Goal: Information Seeking & Learning: Learn about a topic

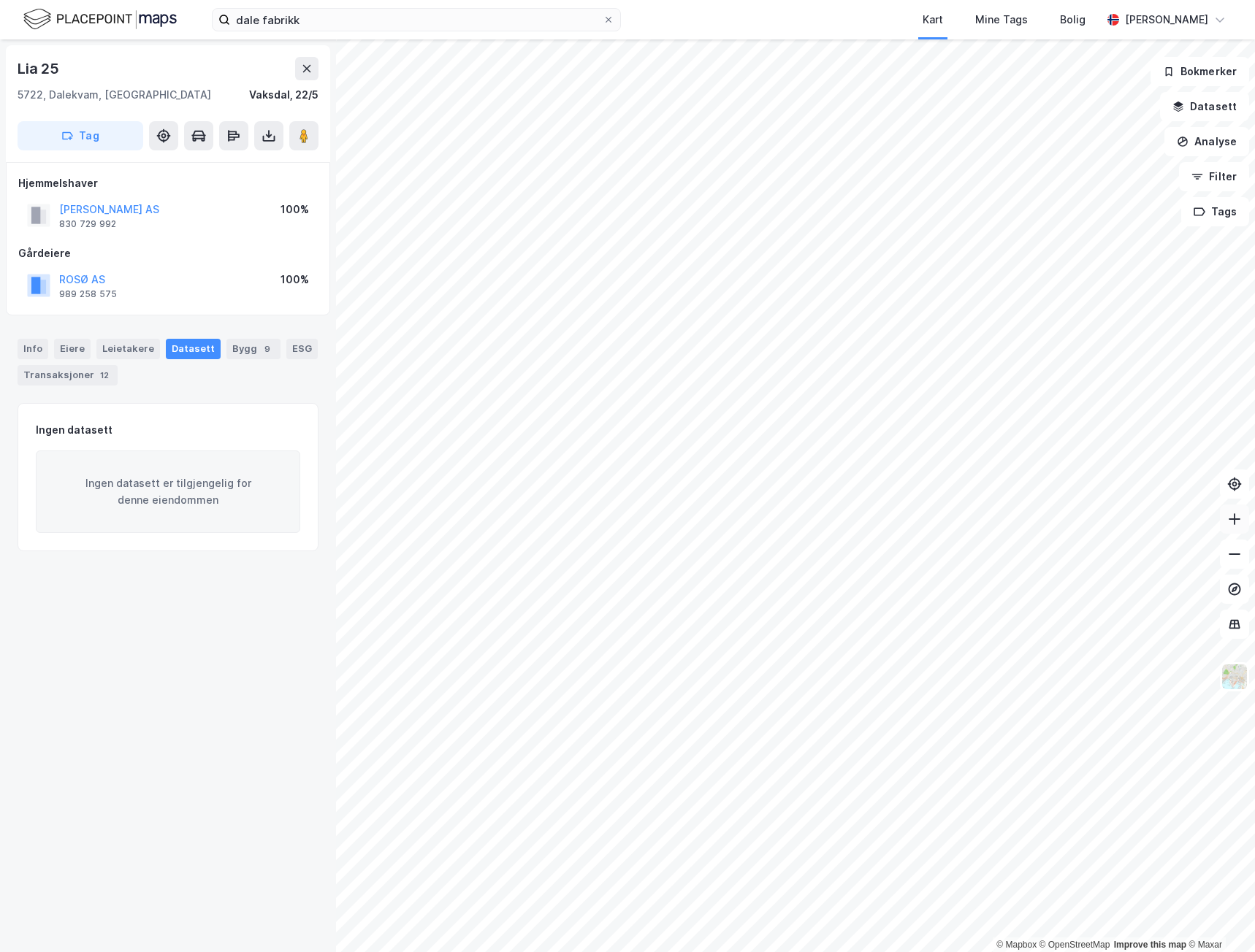
click at [1233, 519] on icon at bounding box center [1234, 519] width 12 height 2
click at [1233, 520] on icon at bounding box center [1234, 519] width 15 height 15
click at [1236, 523] on icon at bounding box center [1234, 519] width 15 height 15
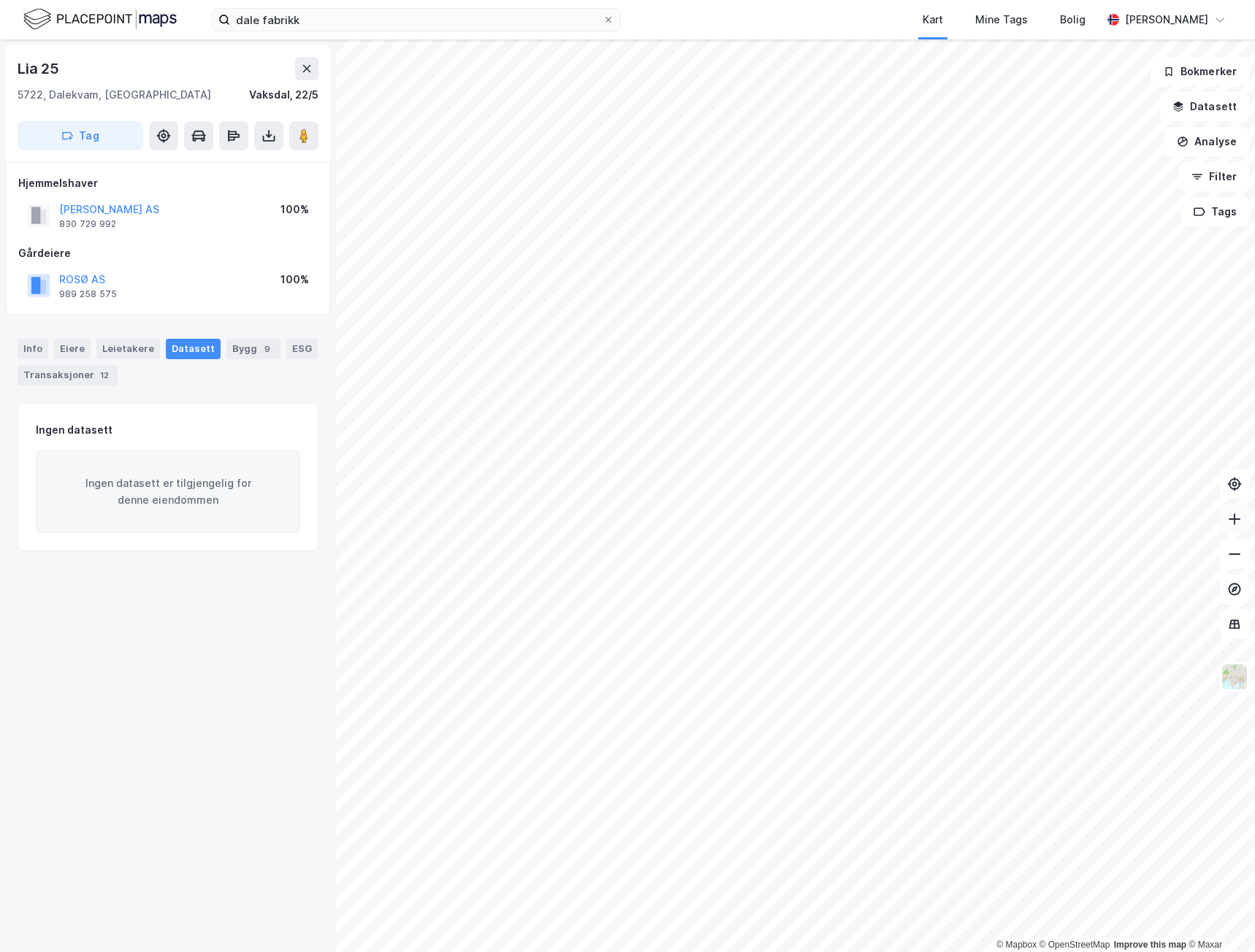
click at [1238, 518] on icon at bounding box center [1234, 519] width 15 height 15
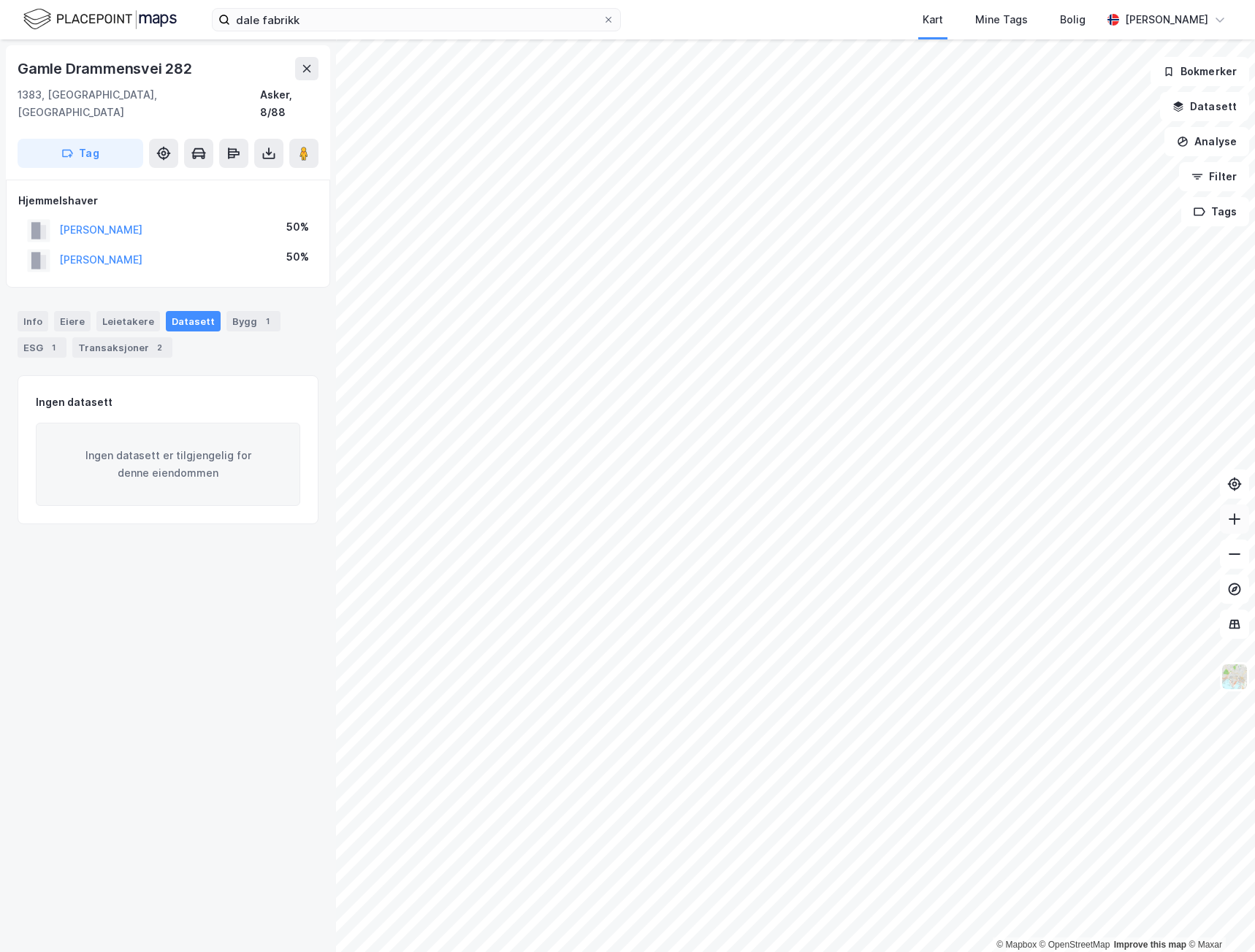
click at [1227, 521] on icon at bounding box center [1234, 519] width 15 height 15
click at [1245, 528] on button at bounding box center [1235, 519] width 29 height 29
click at [109, 337] on div "Transaksjoner 2" at bounding box center [122, 347] width 100 height 21
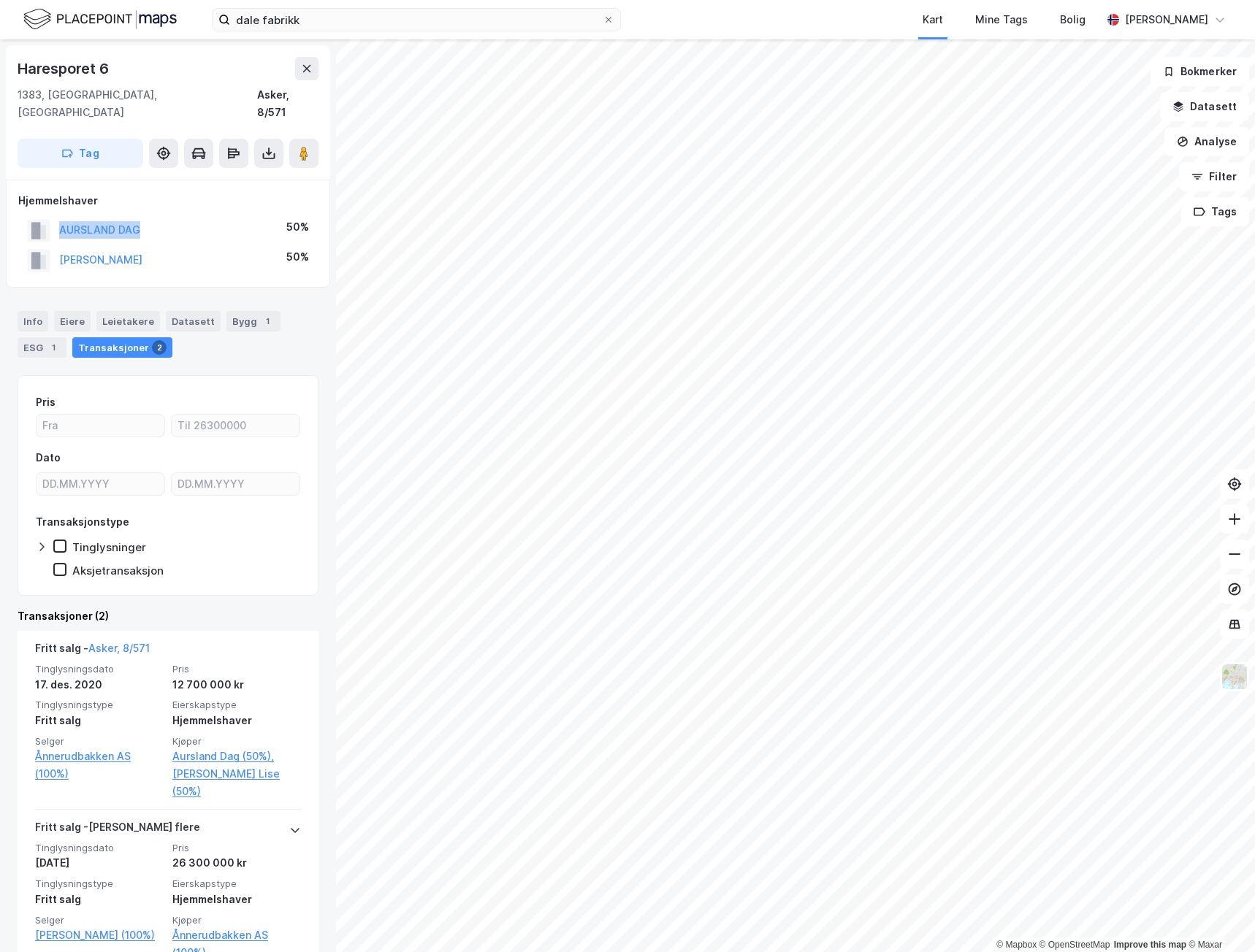
drag, startPoint x: 165, startPoint y: 215, endPoint x: 57, endPoint y: 215, distance: 108.0
click at [57, 215] on div "AURSLAND DAG 50%" at bounding box center [168, 230] width 300 height 30
copy button "AURSLAND DAG"
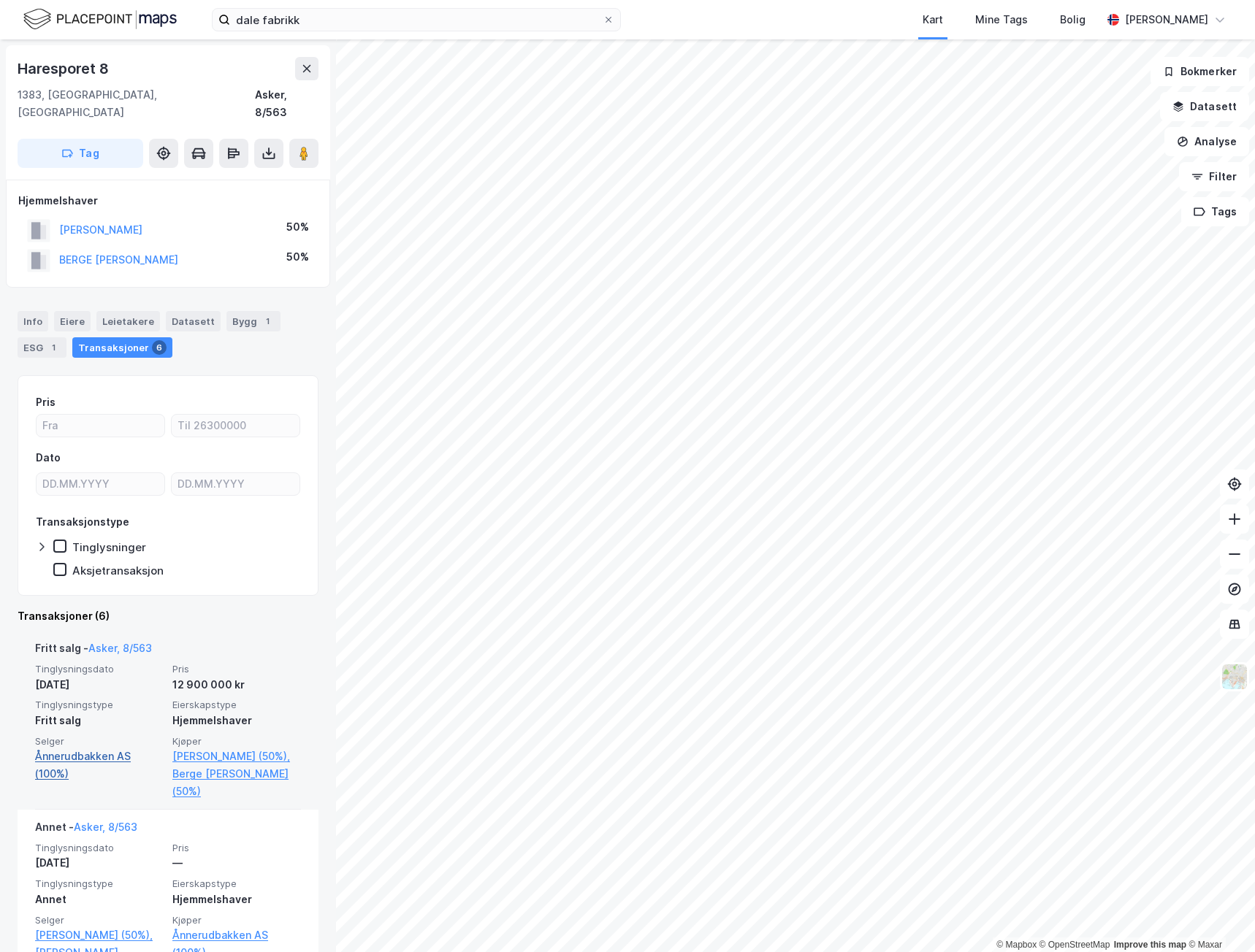
click at [79, 748] on link "Ånnerudbakken AS (100%)" at bounding box center [99, 766] width 129 height 35
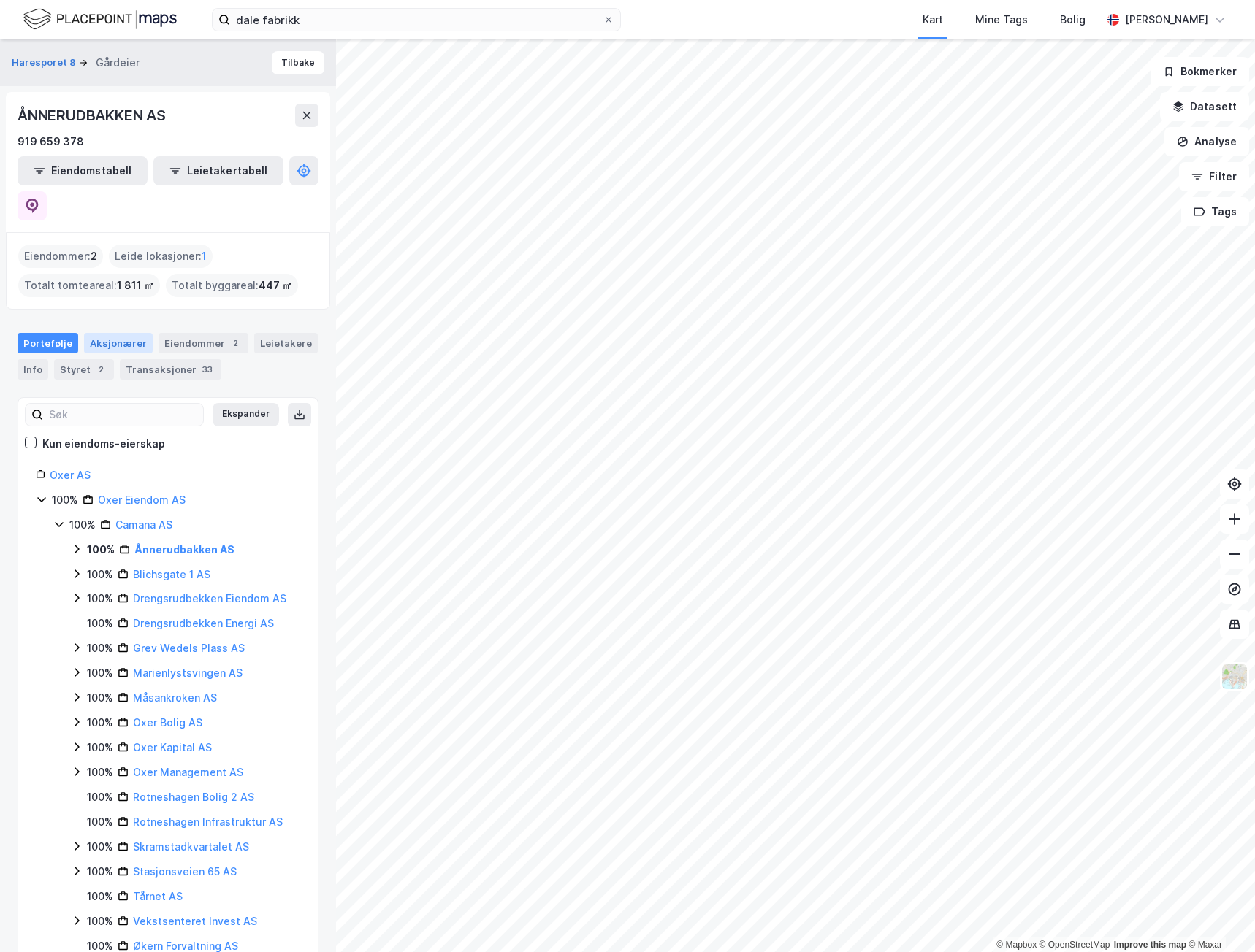
click at [118, 333] on div "Aksjonærer" at bounding box center [118, 343] width 69 height 21
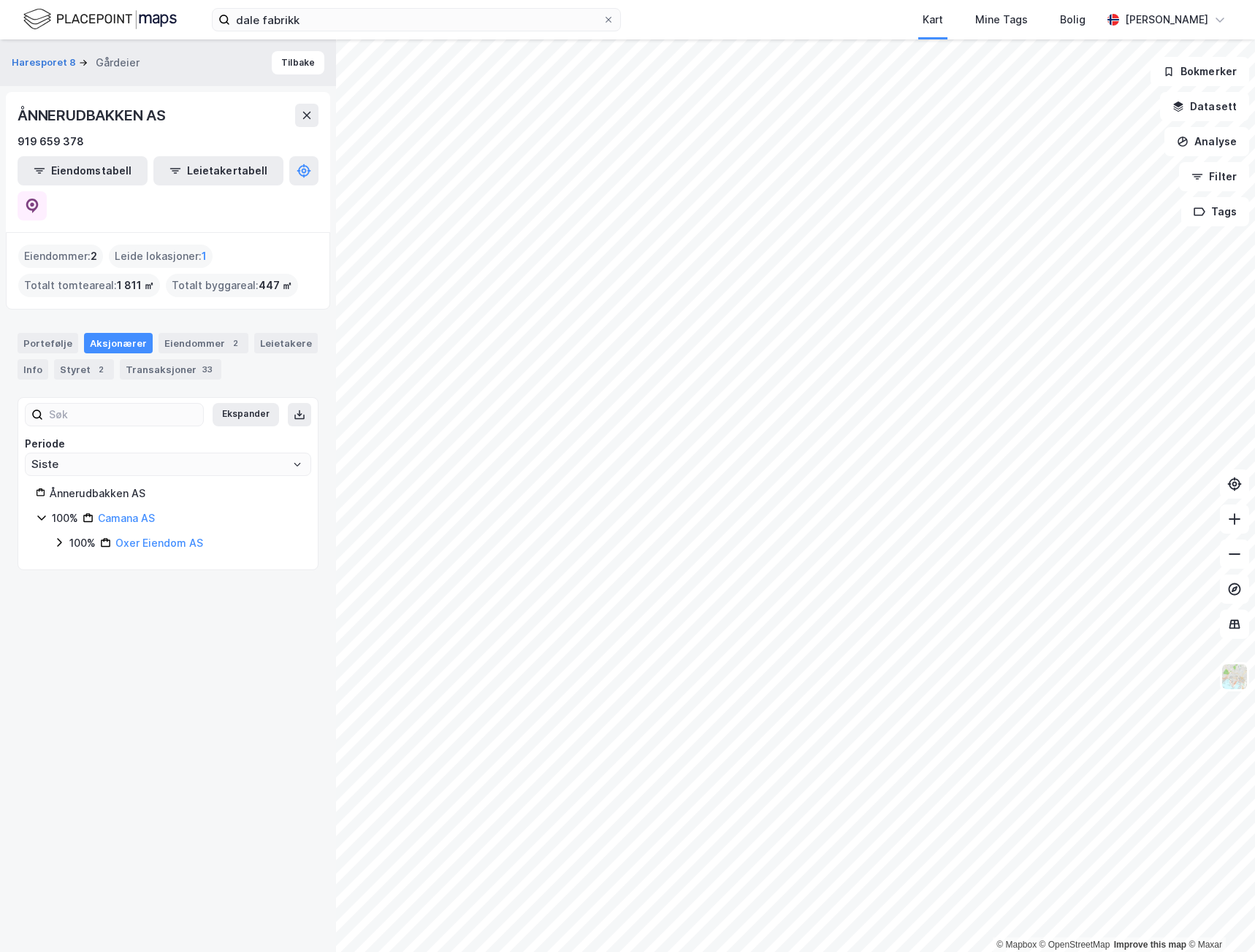
click at [62, 536] on icon at bounding box center [59, 542] width 12 height 12
click at [72, 562] on icon at bounding box center [76, 567] width 12 height 12
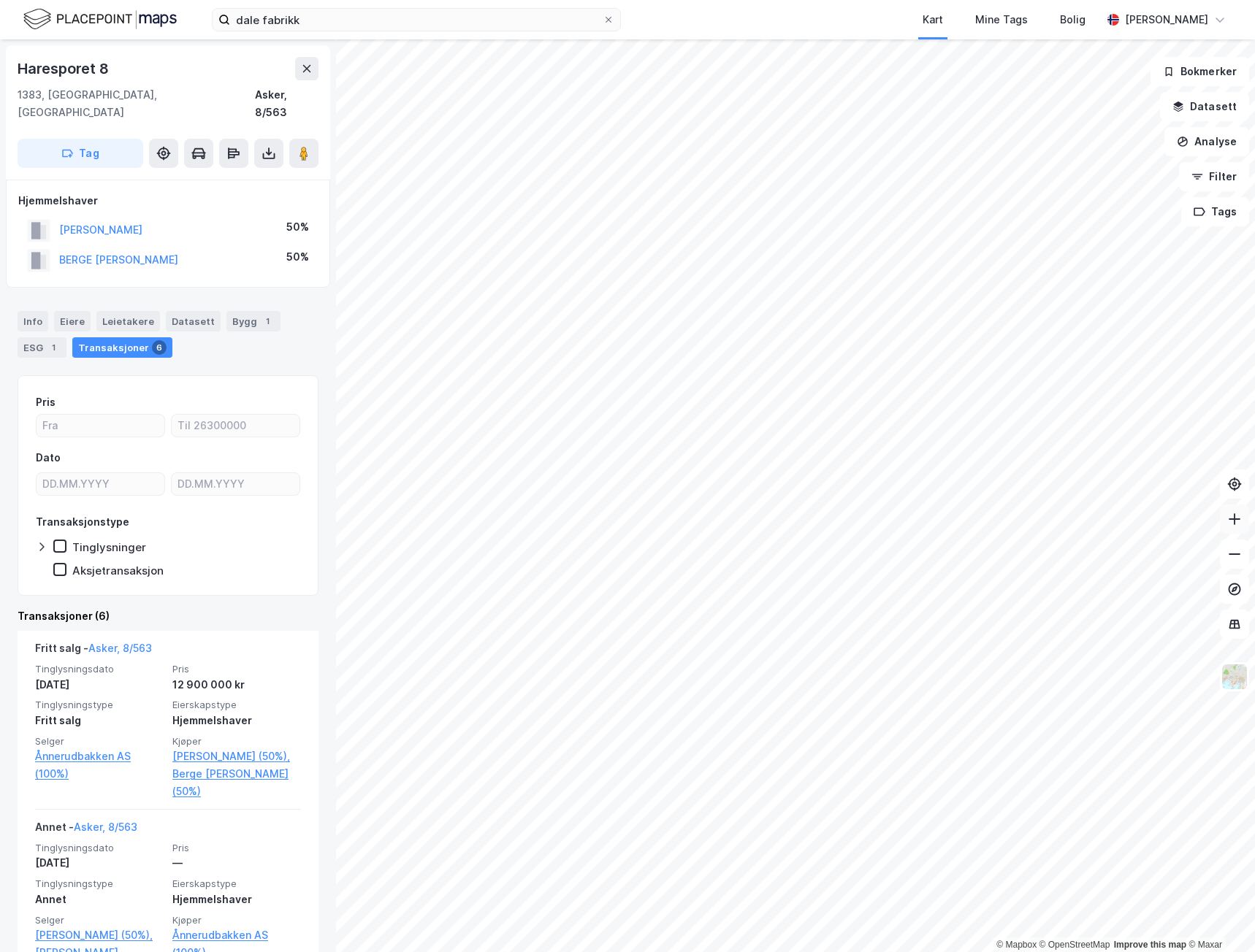
click at [1235, 532] on button at bounding box center [1235, 519] width 29 height 29
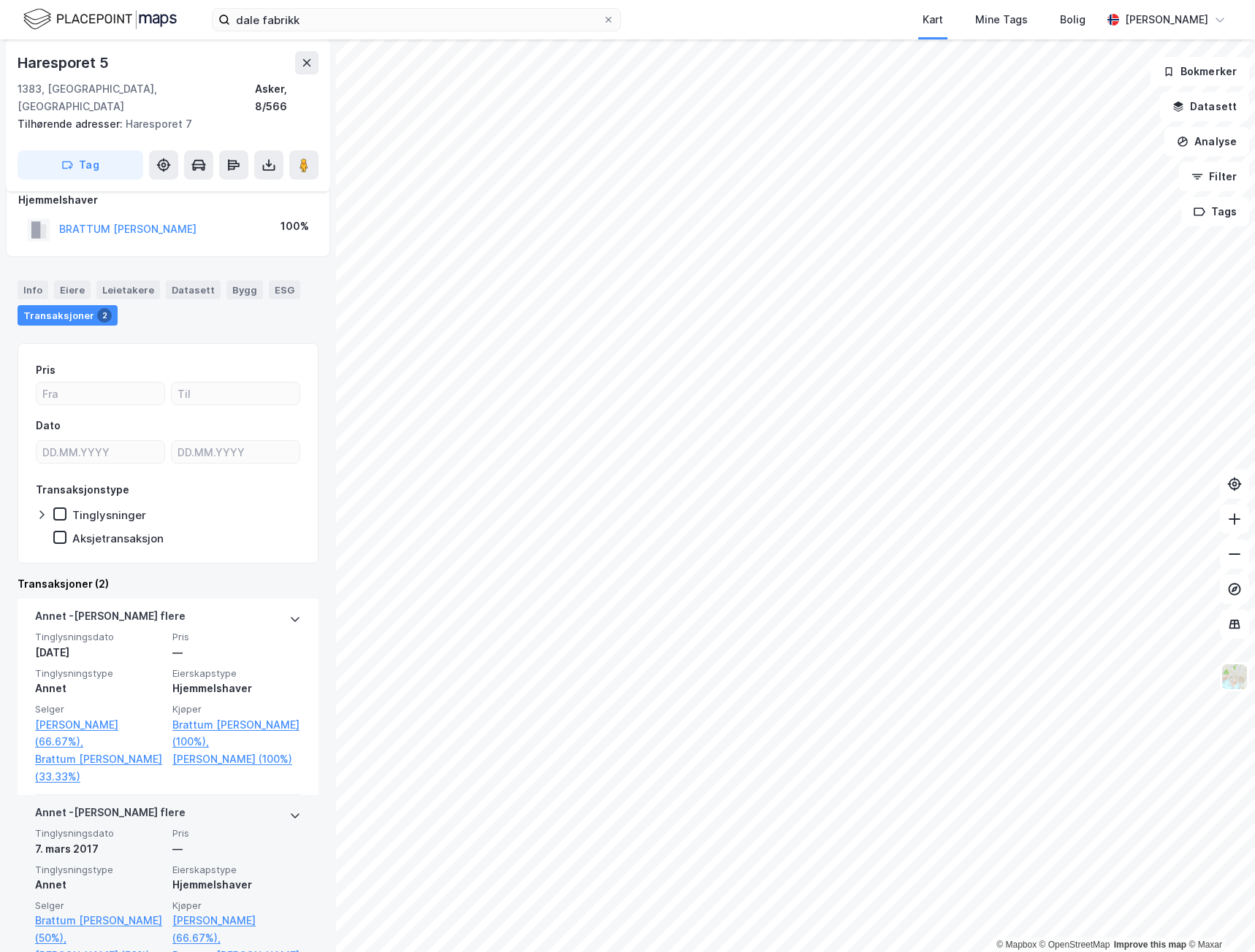
scroll to position [22, 0]
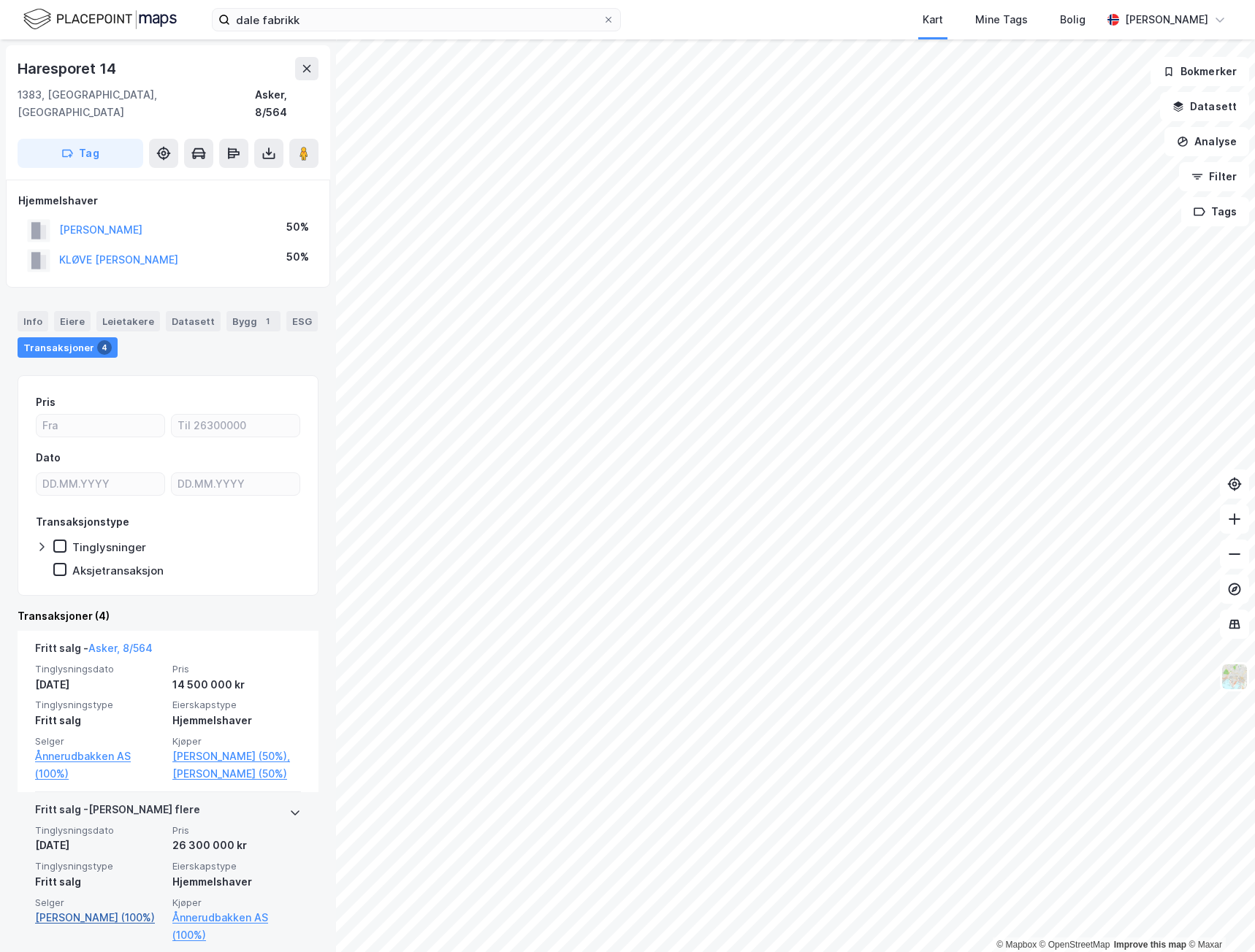
click at [49, 909] on link "[PERSON_NAME] (100%)" at bounding box center [99, 917] width 129 height 18
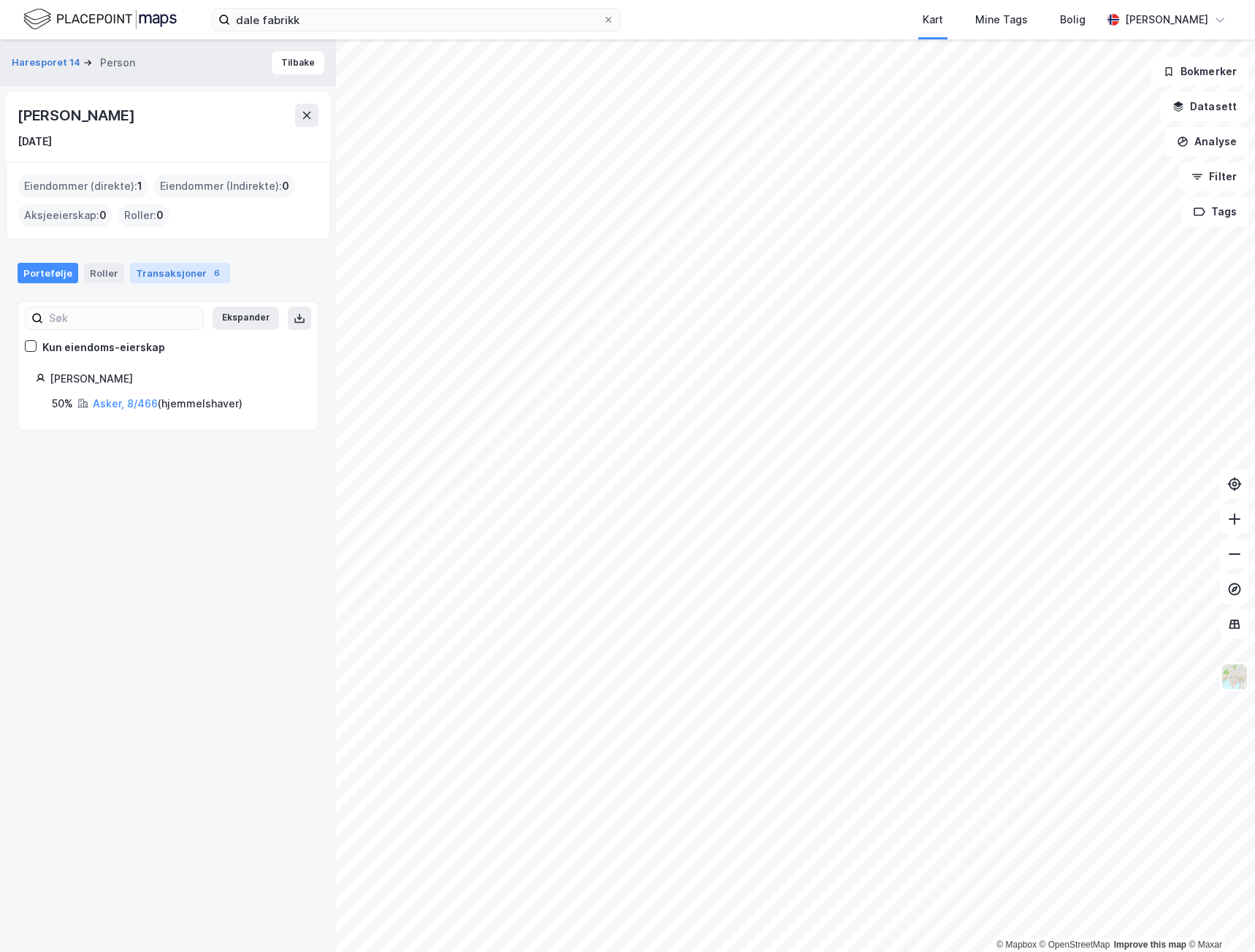
click at [166, 278] on div "Transaksjoner 6" at bounding box center [180, 273] width 100 height 21
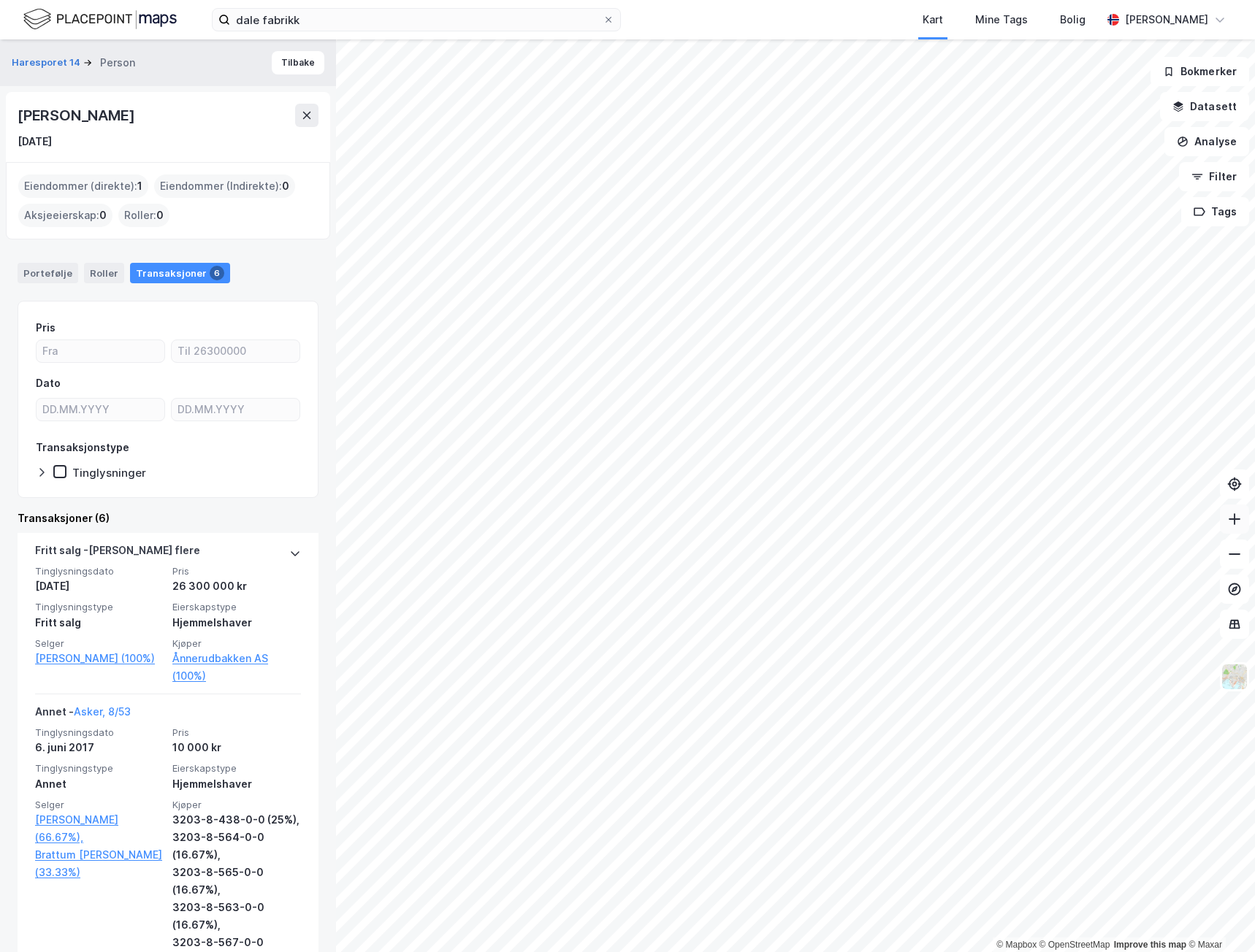
click at [1232, 523] on icon at bounding box center [1234, 519] width 15 height 15
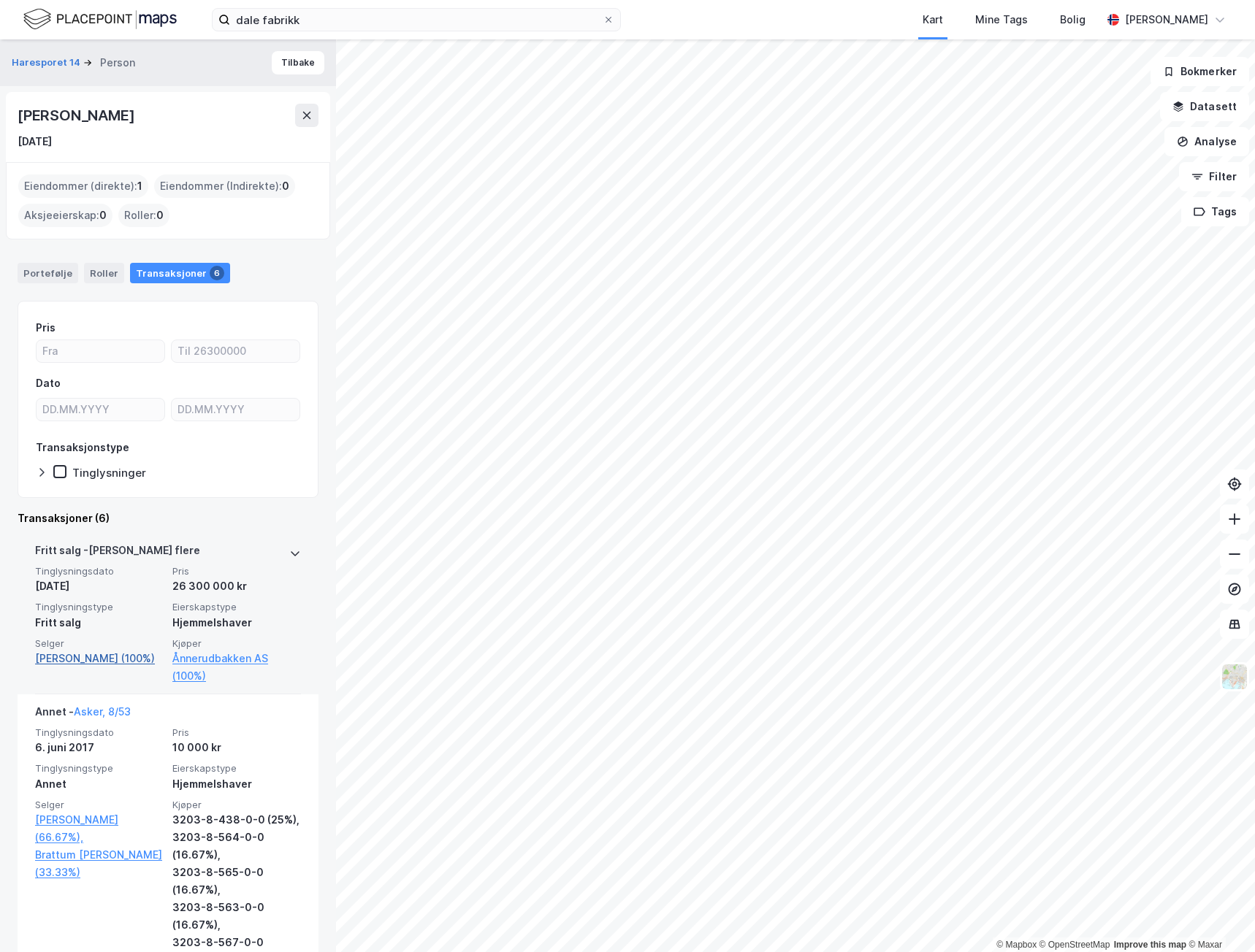
click at [79, 661] on link "[PERSON_NAME] (100%)" at bounding box center [99, 659] width 129 height 18
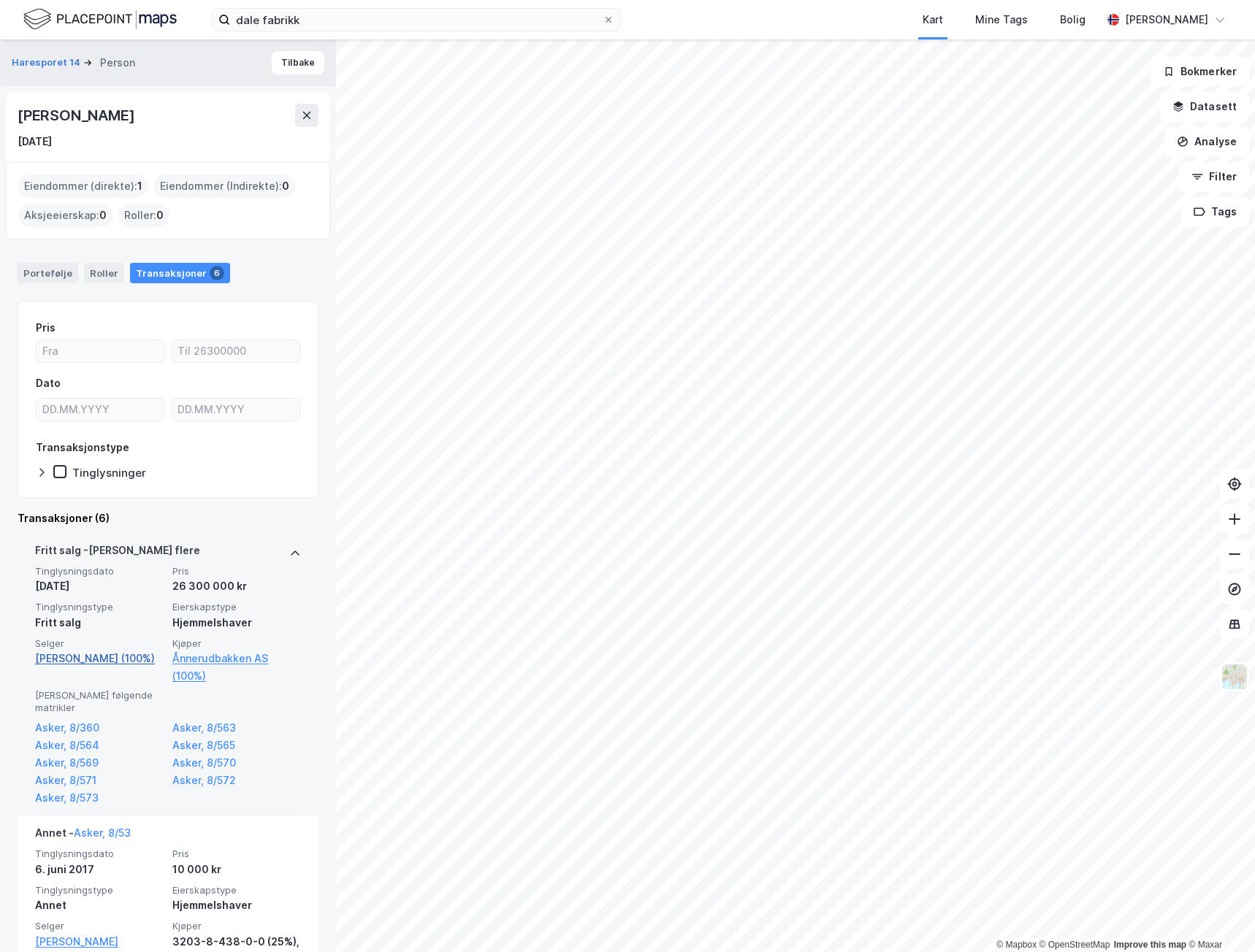
click at [79, 661] on link "[PERSON_NAME] (100%)" at bounding box center [99, 659] width 129 height 18
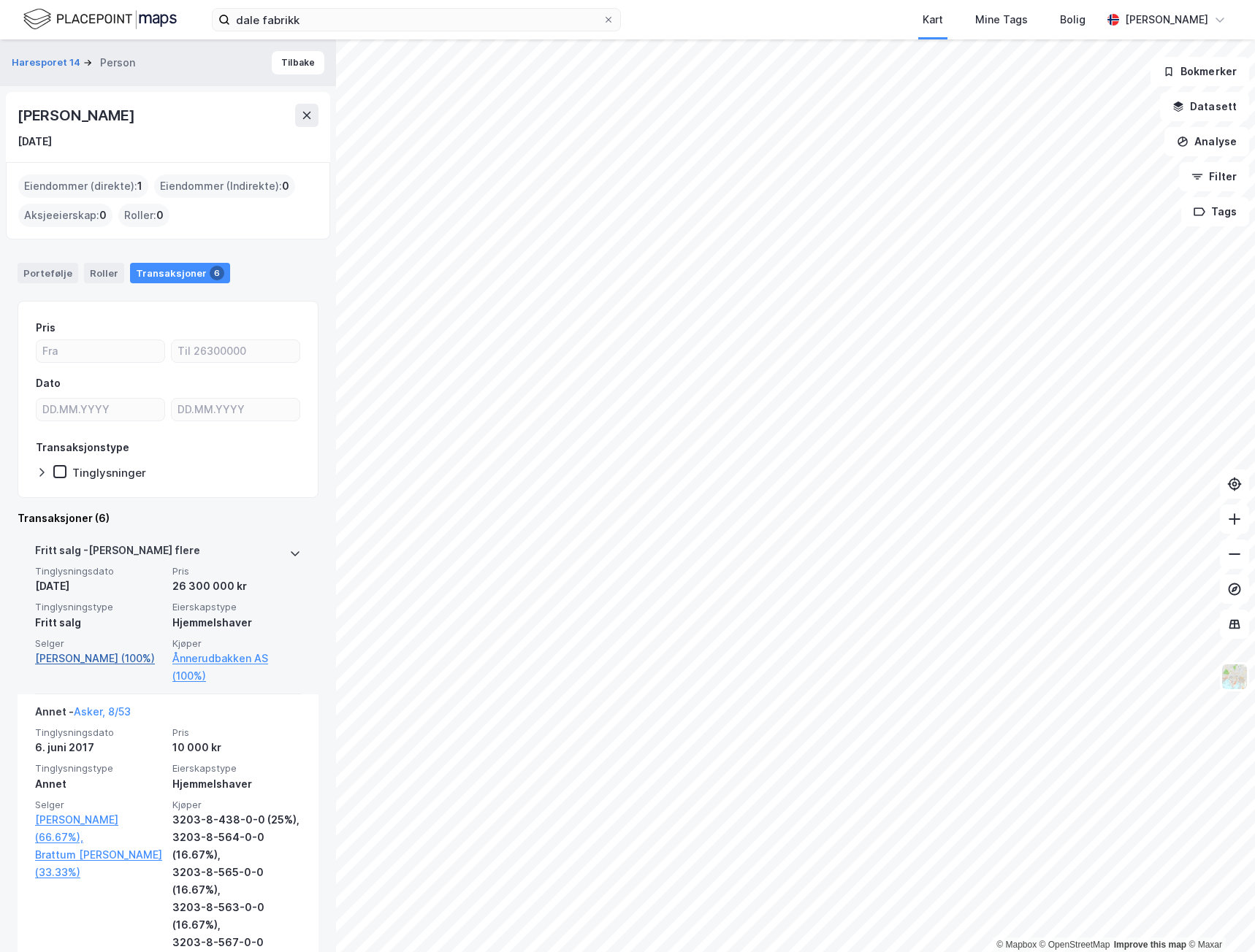
click at [79, 661] on link "[PERSON_NAME] (100%)" at bounding box center [99, 659] width 129 height 18
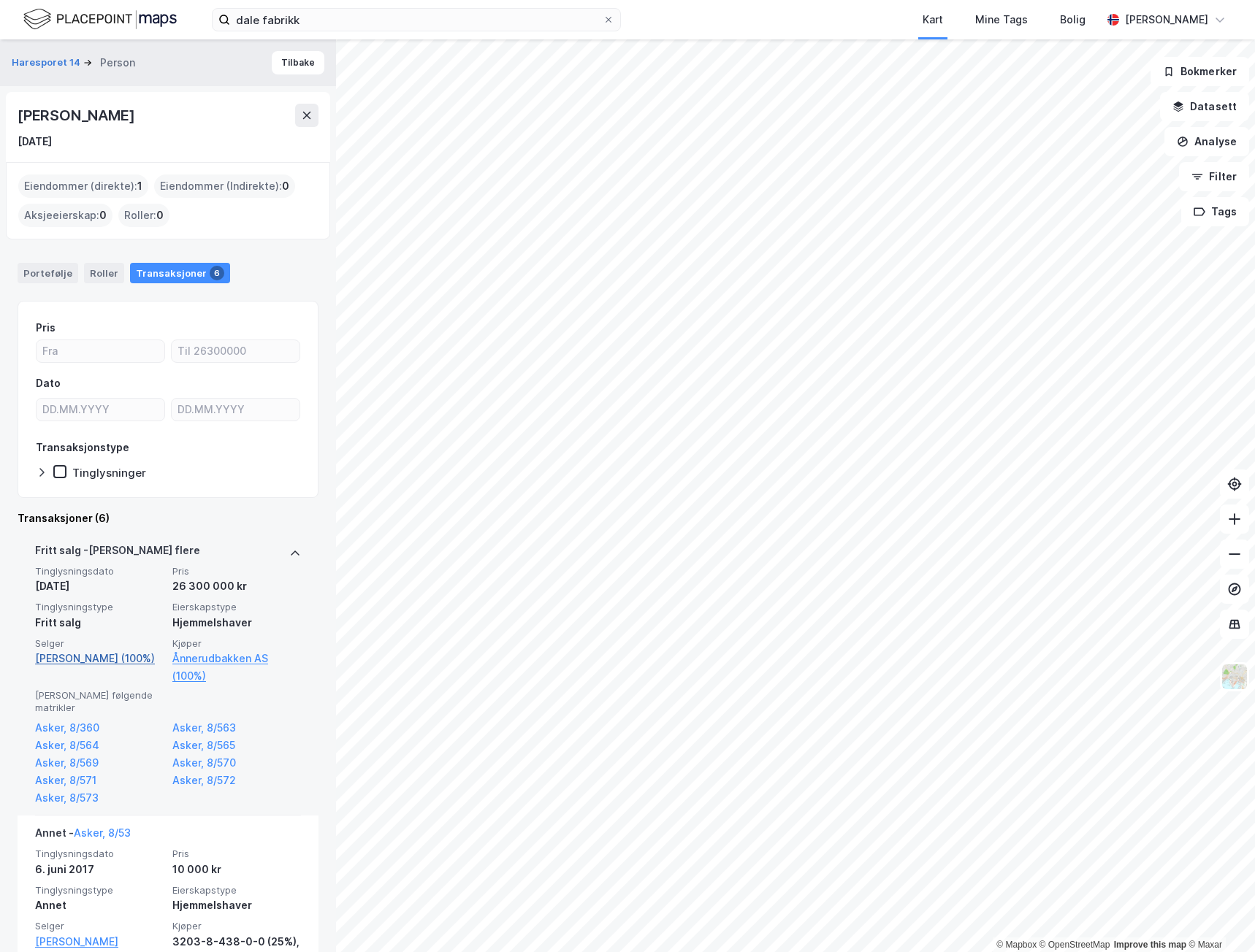
click at [47, 661] on link "[PERSON_NAME] (100%)" at bounding box center [99, 659] width 129 height 18
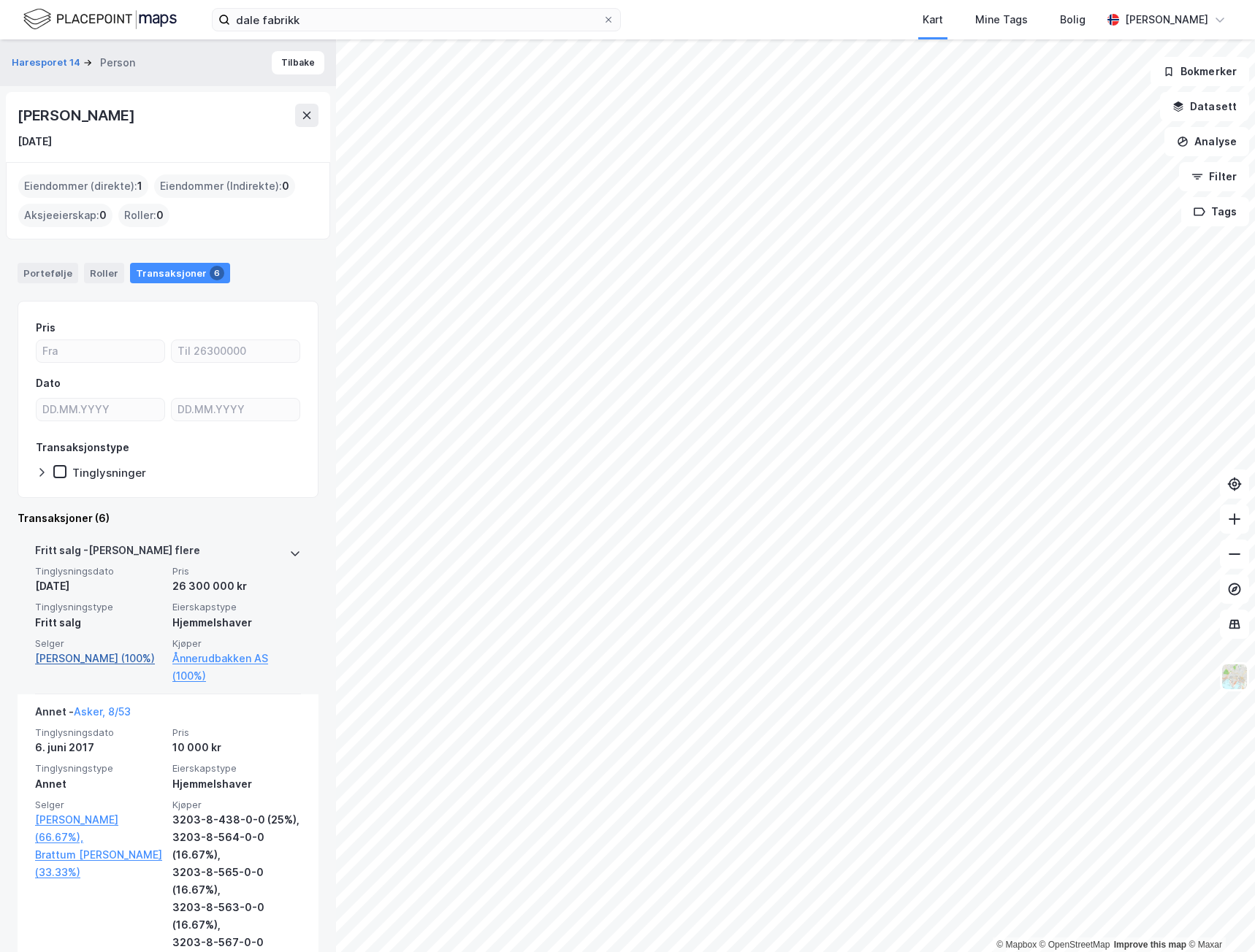
click at [47, 661] on link "[PERSON_NAME] (100%)" at bounding box center [99, 659] width 129 height 18
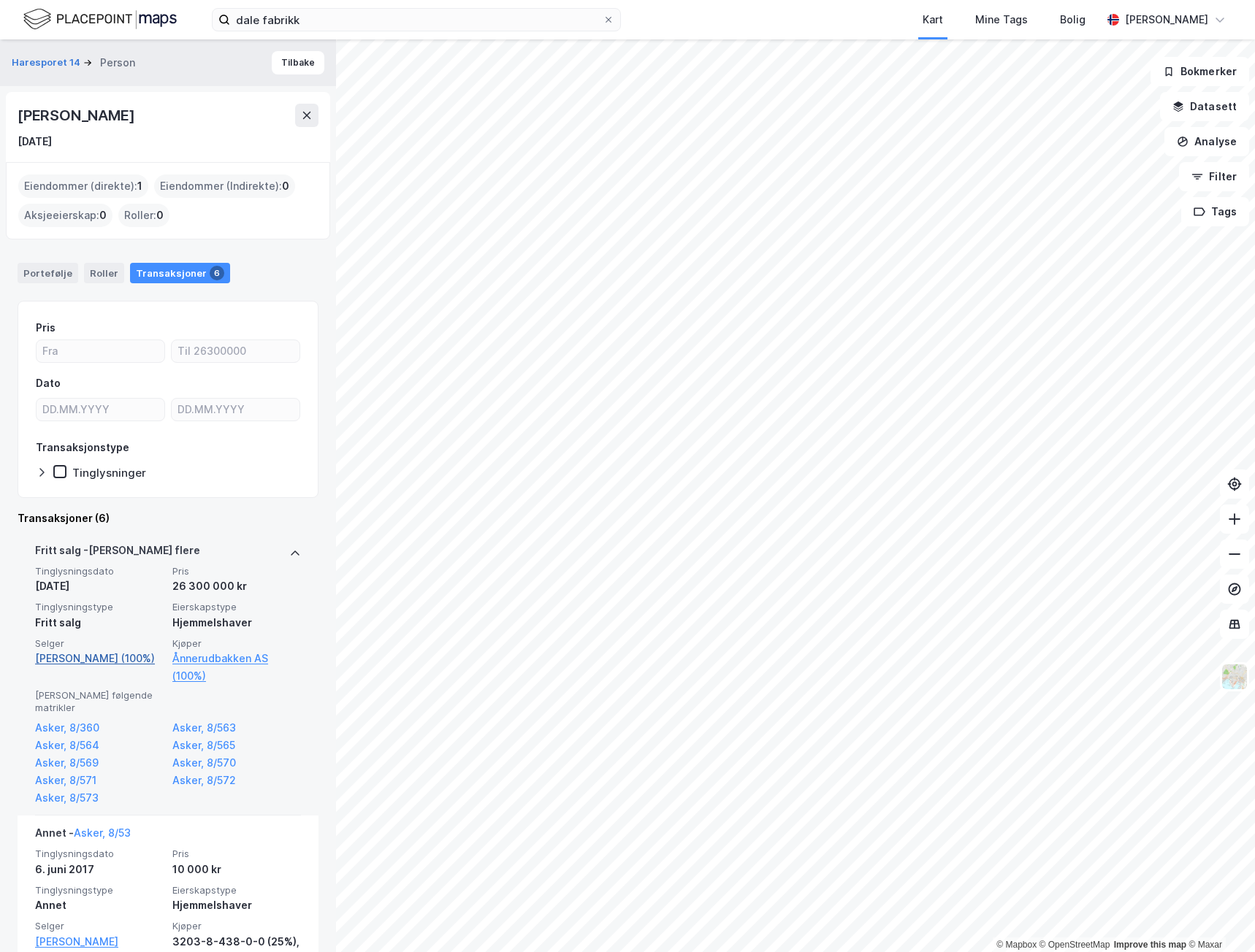
click at [47, 661] on link "[PERSON_NAME] (100%)" at bounding box center [99, 659] width 129 height 18
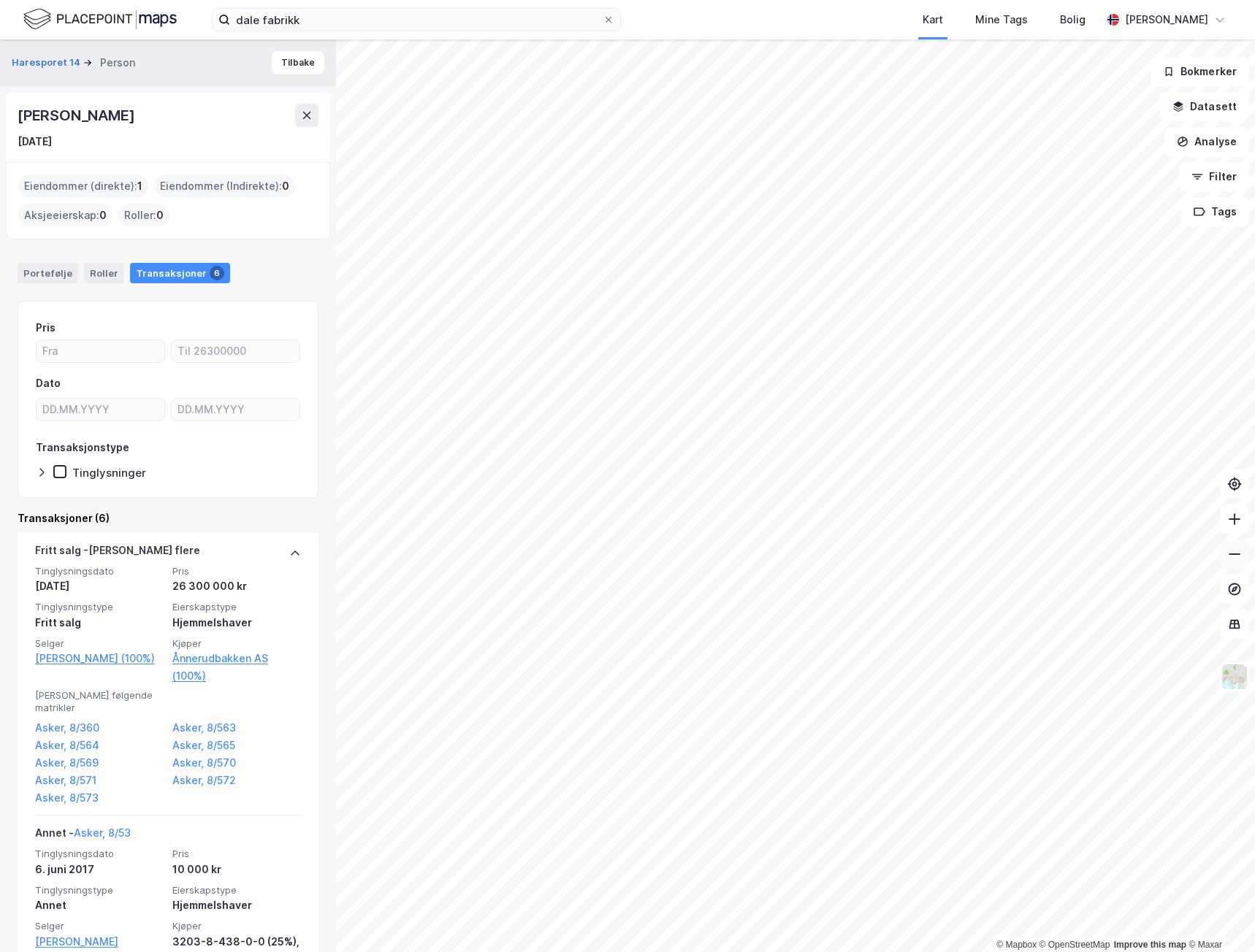
click at [1238, 553] on icon at bounding box center [1234, 554] width 15 height 15
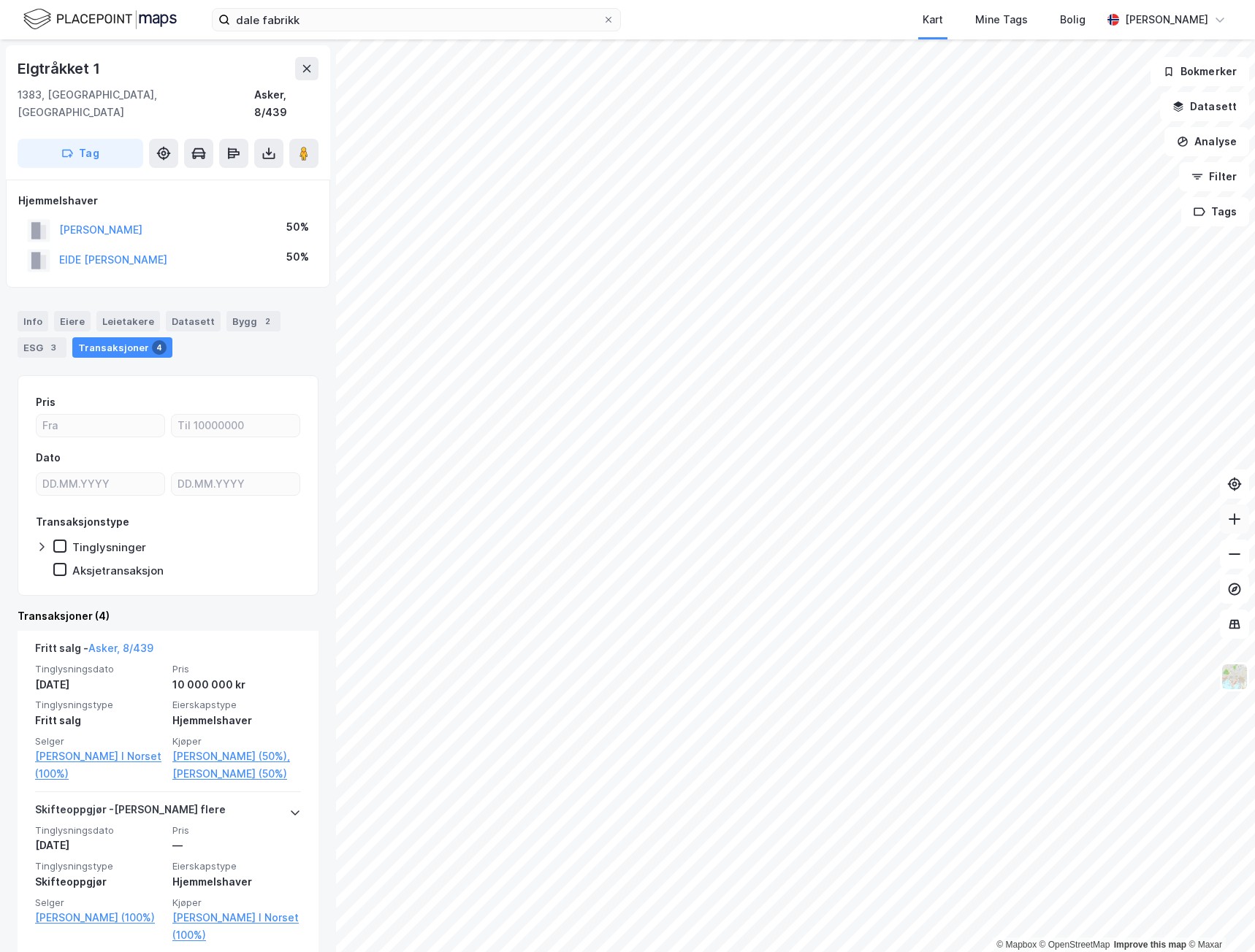
click at [1236, 519] on icon at bounding box center [1234, 519] width 12 height 2
